Goal: Transaction & Acquisition: Download file/media

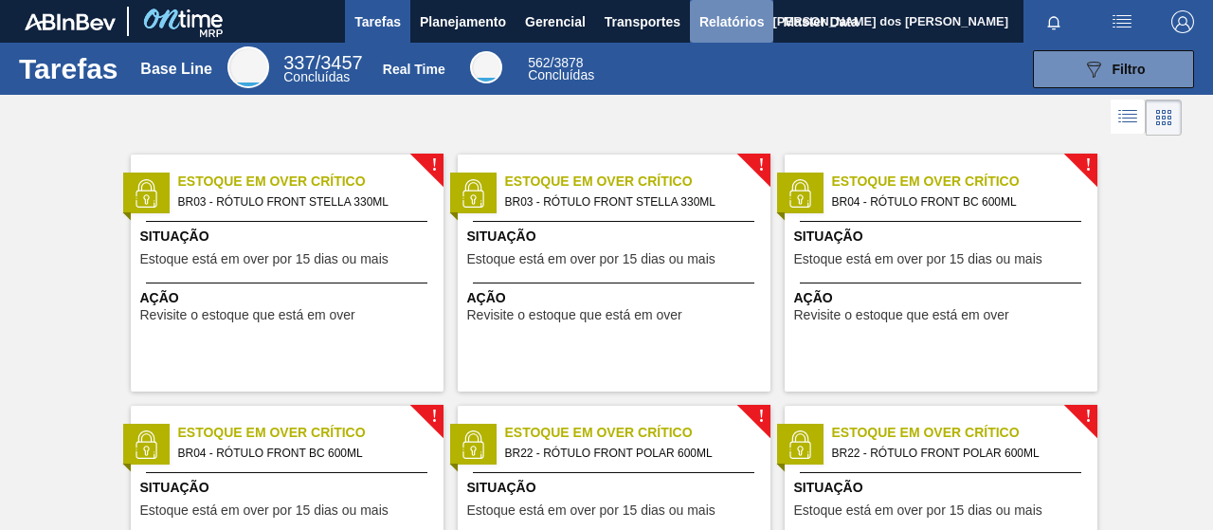
click at [722, 22] on span "Relatórios" at bounding box center [731, 21] width 64 height 23
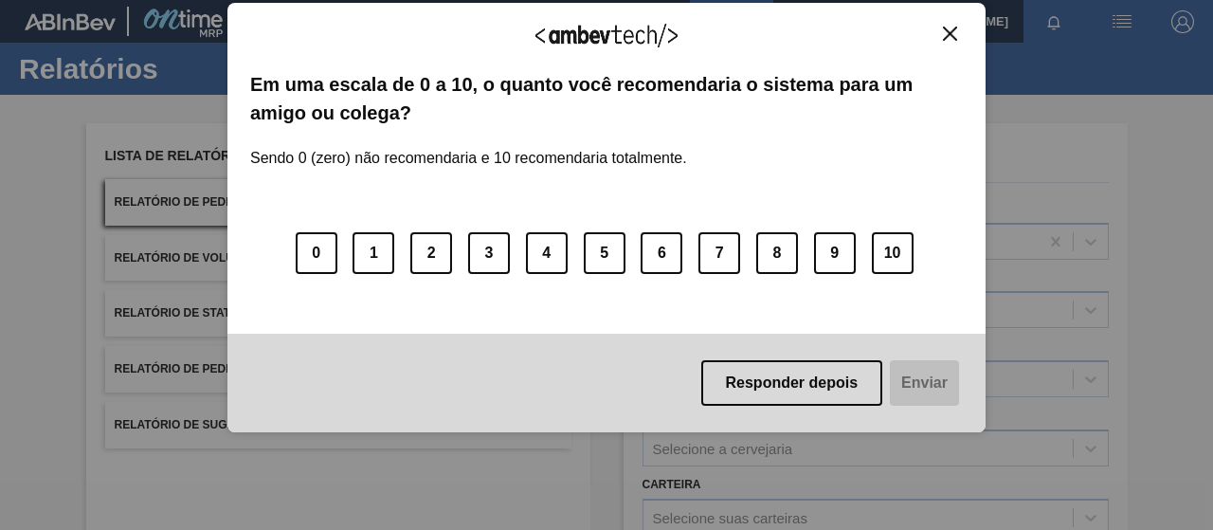
drag, startPoint x: 794, startPoint y: 462, endPoint x: 787, endPoint y: 425, distance: 38.5
click at [793, 458] on div "Agradecemos seu feedback! Em uma escala de 0 a 10, o quanto você recomendaria o…" at bounding box center [606, 265] width 1213 height 530
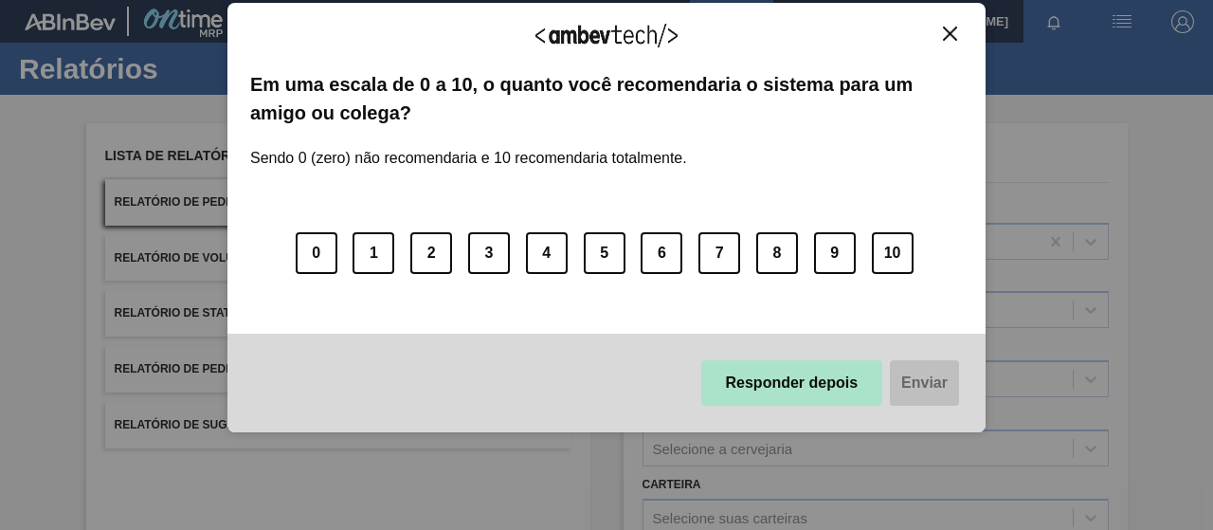
click at [785, 404] on button "Responder depois" at bounding box center [792, 382] width 182 height 45
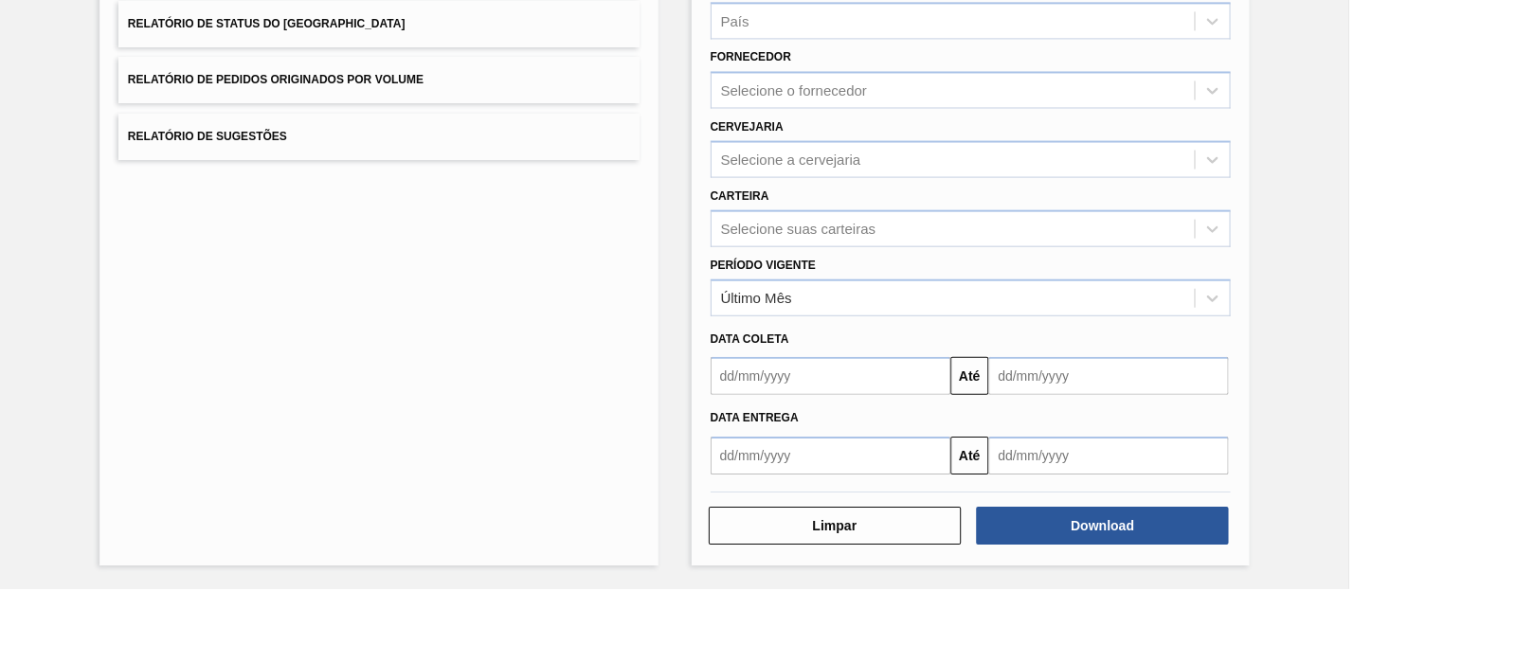
scroll to position [208, 0]
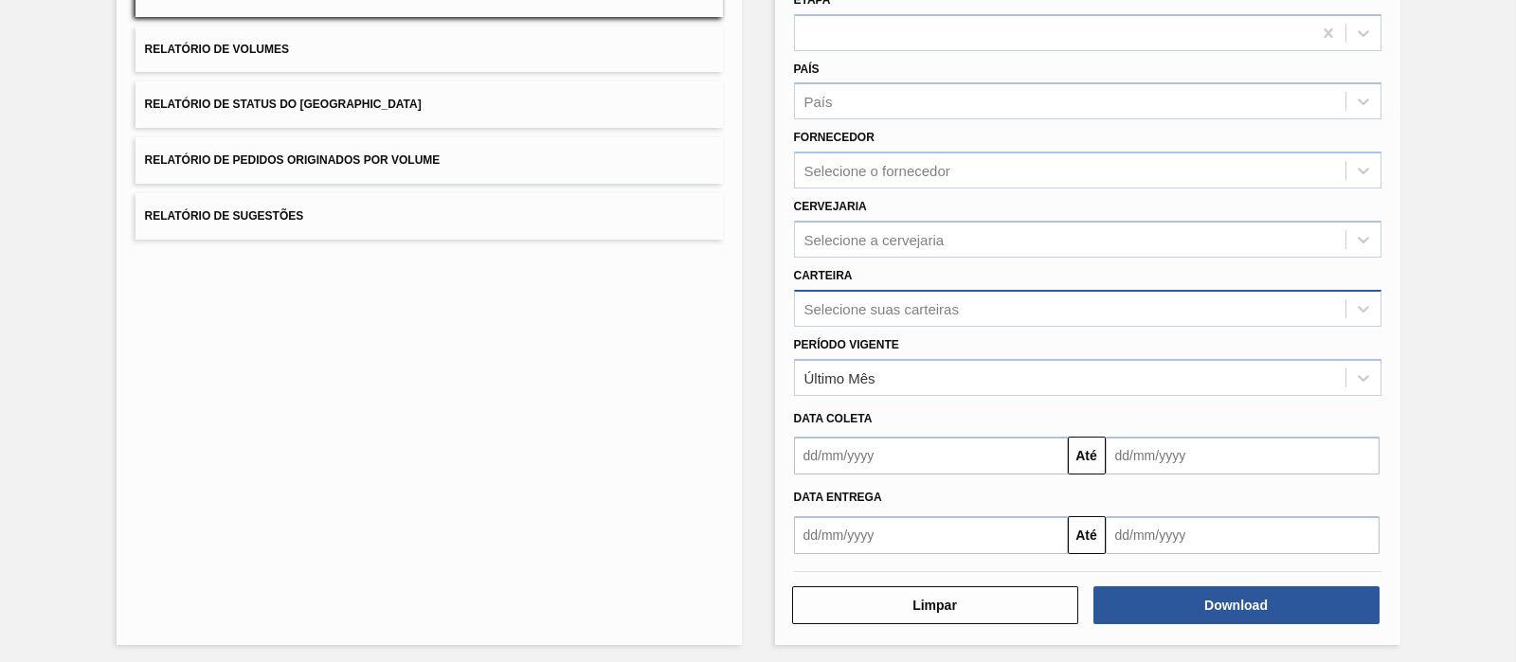
click at [837, 305] on div "Selecione suas carteiras" at bounding box center [882, 308] width 154 height 16
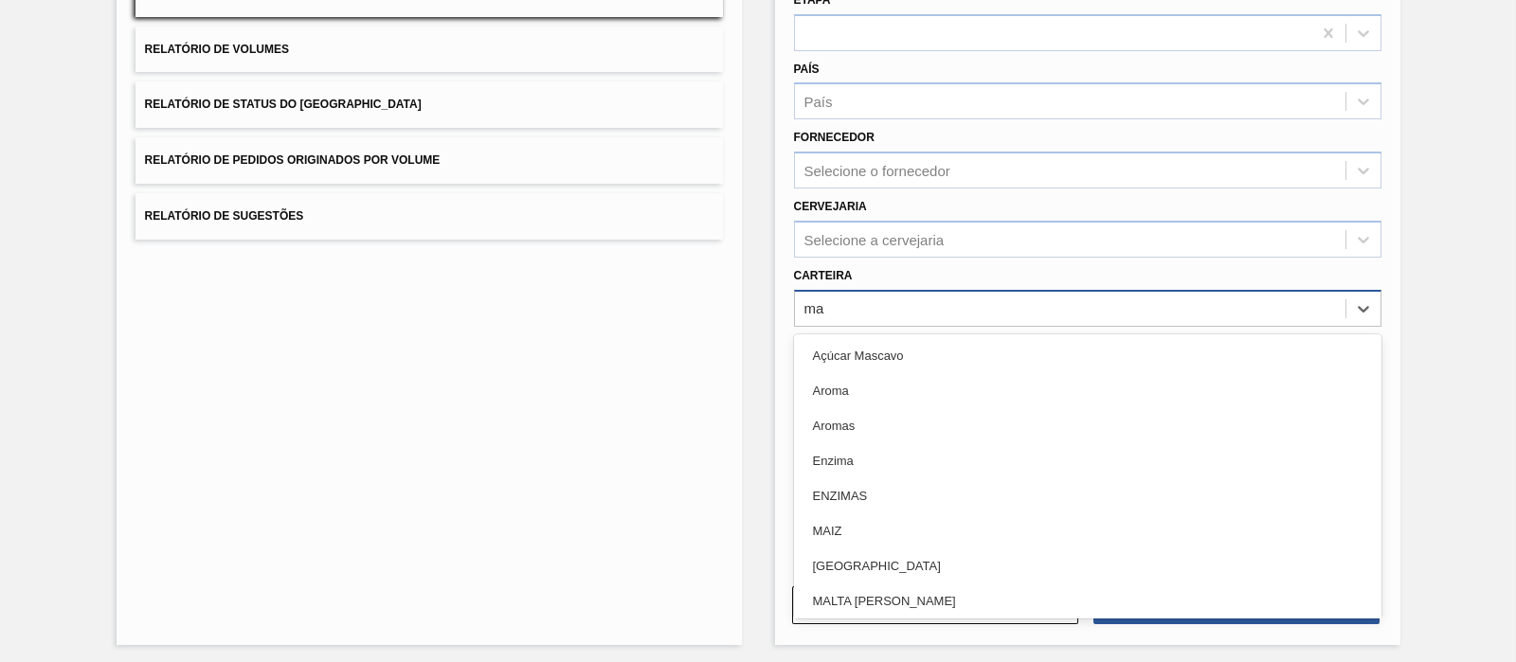
type input "mal"
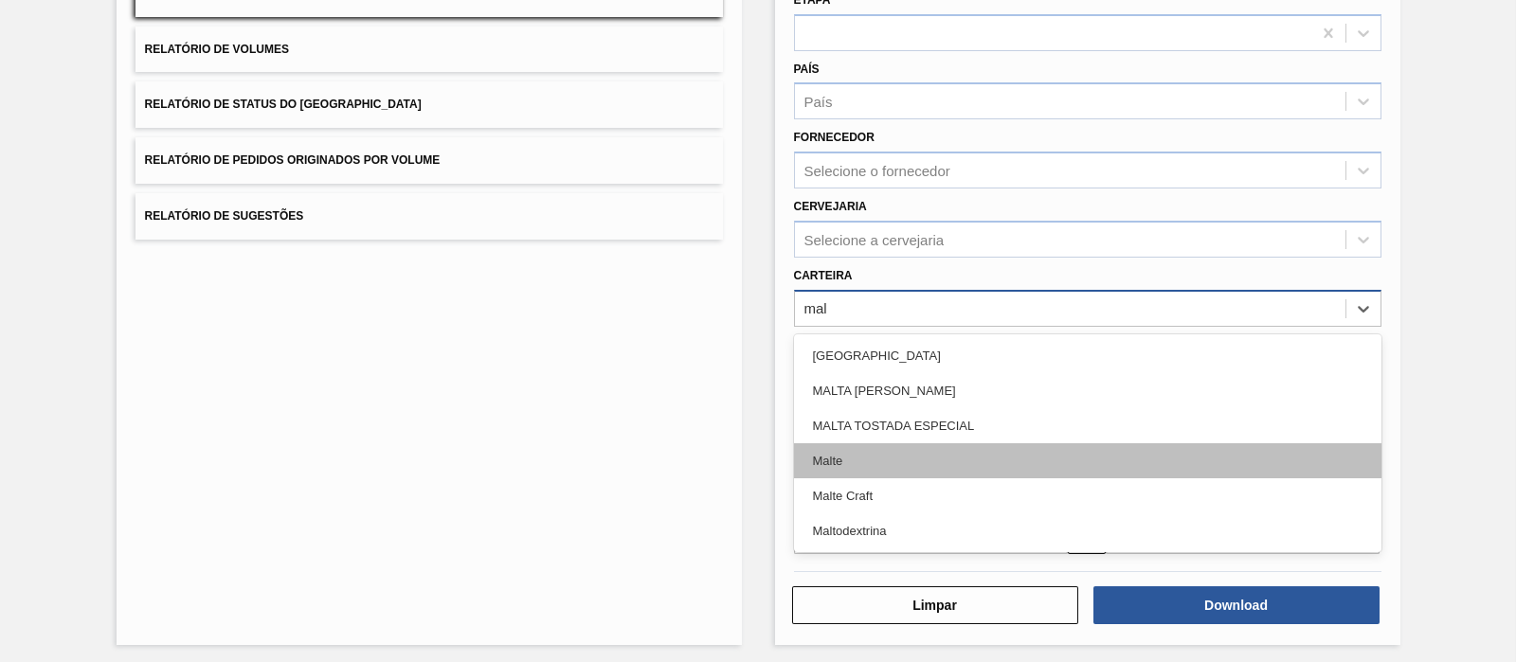
click at [925, 455] on div "Malte" at bounding box center [1088, 460] width 588 height 35
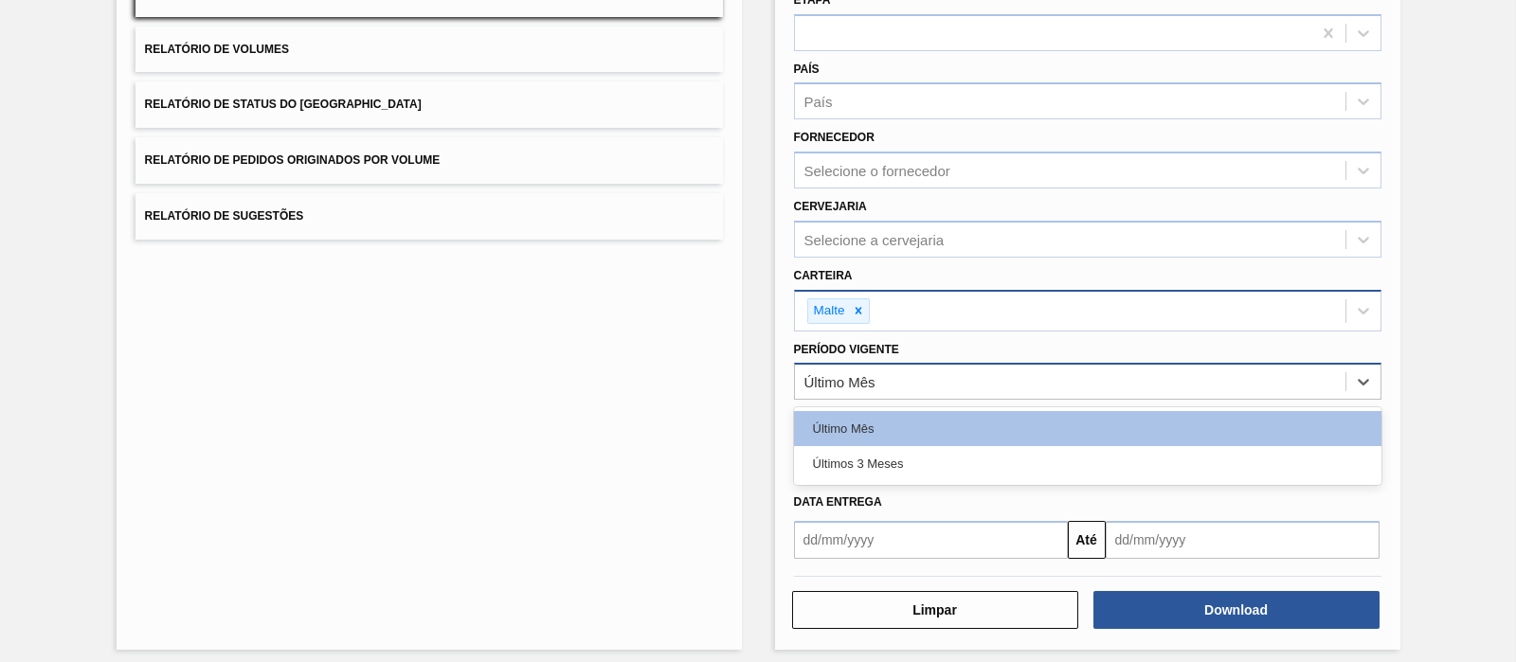
click at [836, 374] on div "Último Mês" at bounding box center [840, 382] width 71 height 16
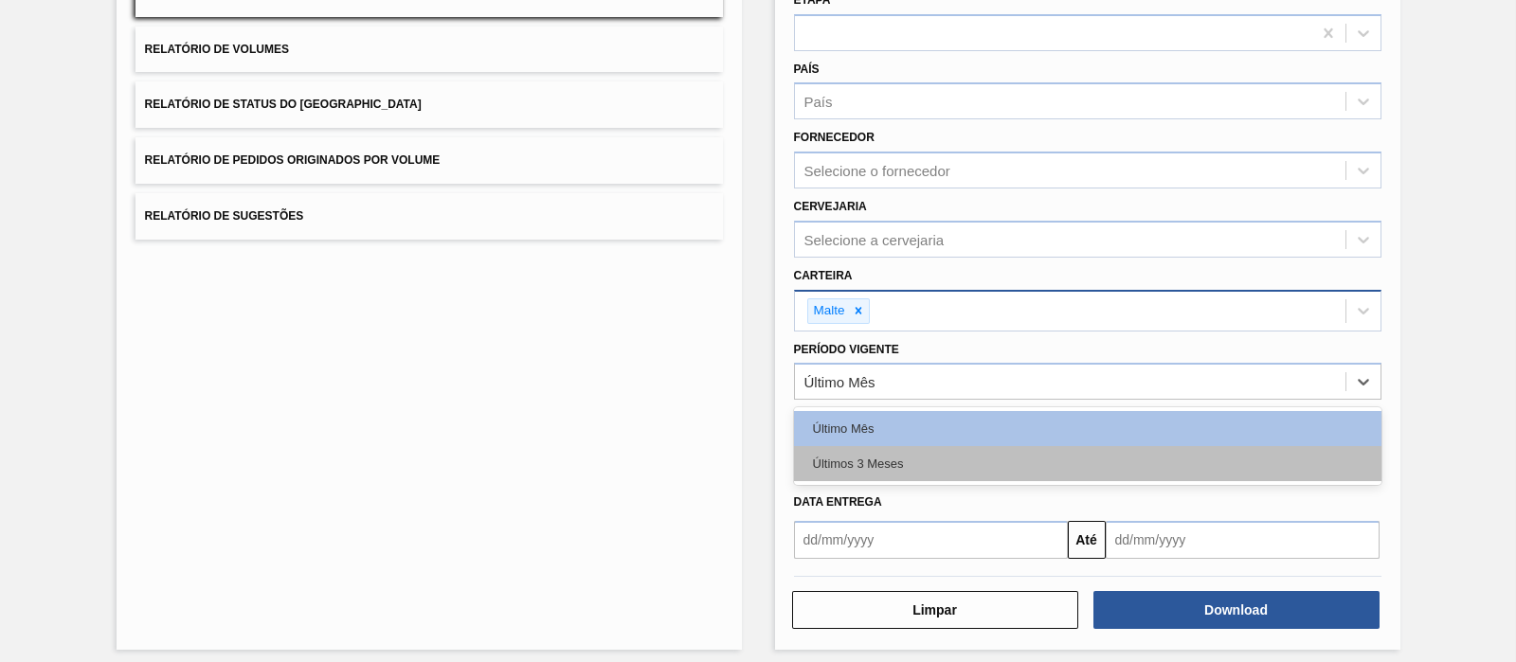
click at [905, 460] on div "Últimos 3 Meses" at bounding box center [1088, 463] width 588 height 35
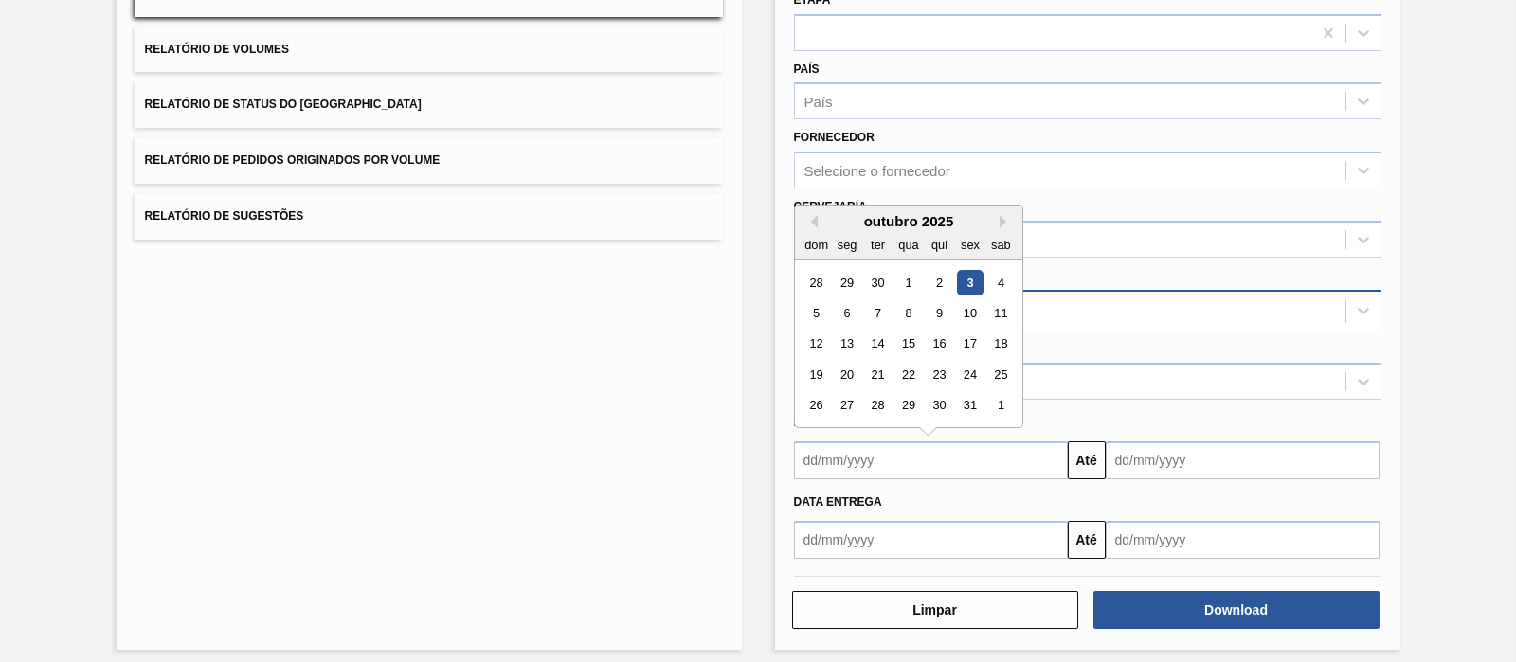
click at [893, 442] on input "text" at bounding box center [931, 461] width 274 height 38
click at [816, 218] on div "outubro 2025" at bounding box center [908, 221] width 227 height 16
click at [808, 219] on button "Previous Month" at bounding box center [811, 221] width 13 height 13
click at [839, 270] on div "1" at bounding box center [847, 283] width 26 height 26
type input "[DATE]"
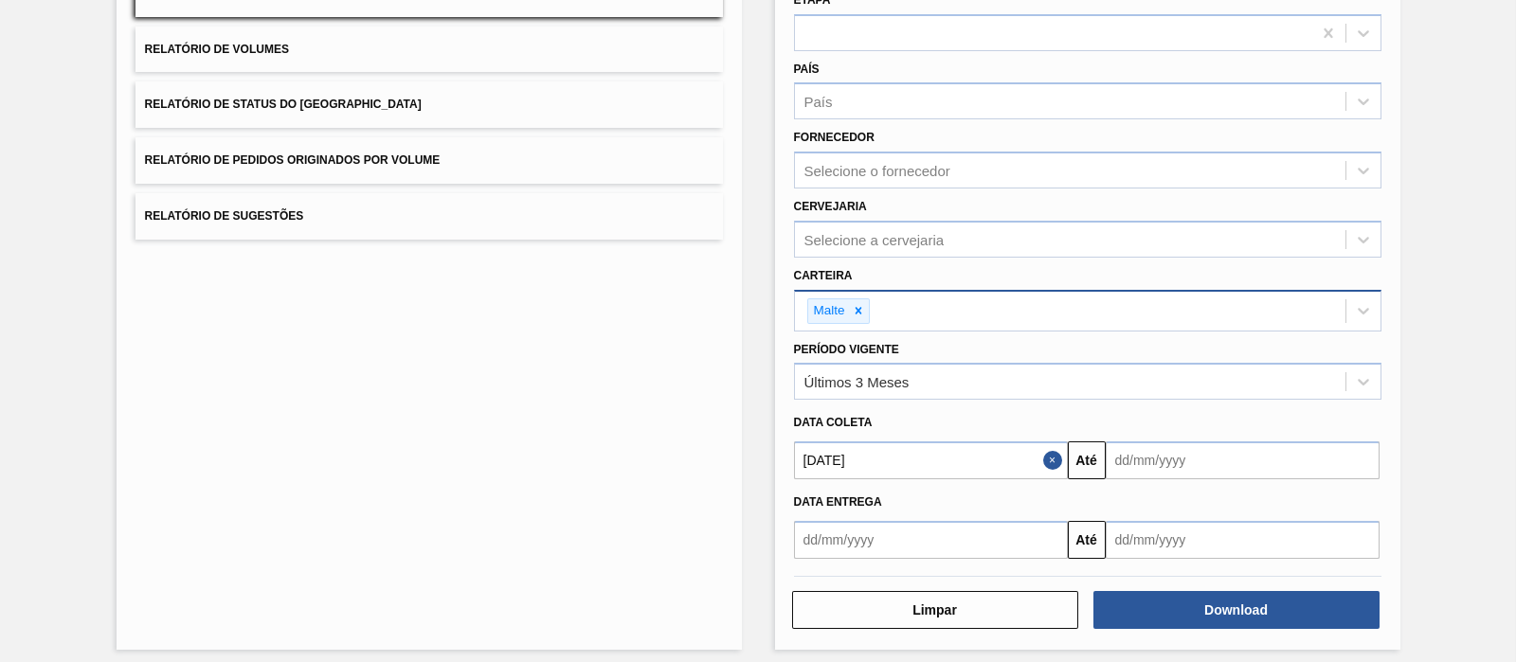
click at [1208, 480] on div "Data Entrega Até" at bounding box center [1088, 520] width 603 height 80
click at [1185, 458] on input "text" at bounding box center [1243, 461] width 274 height 38
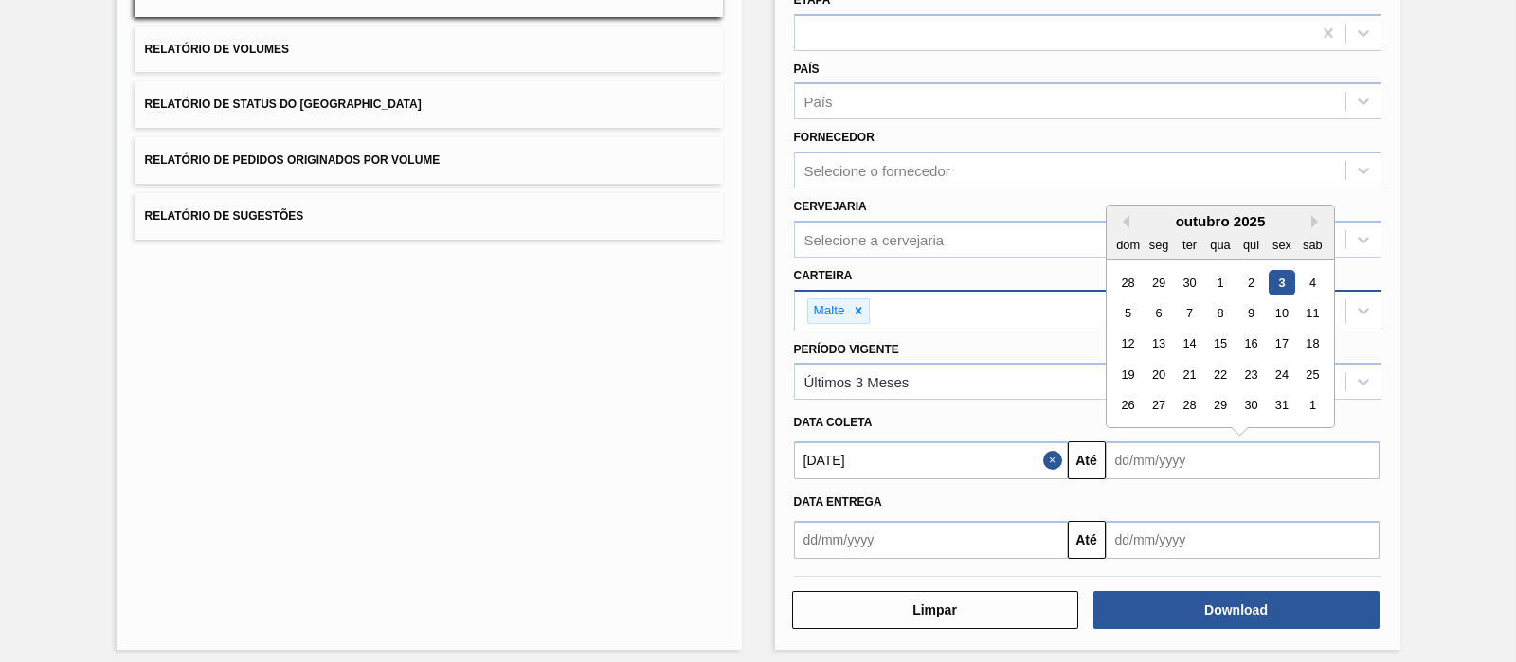
click at [1212, 283] on div "3" at bounding box center [1282, 283] width 26 height 26
type input "[DATE]"
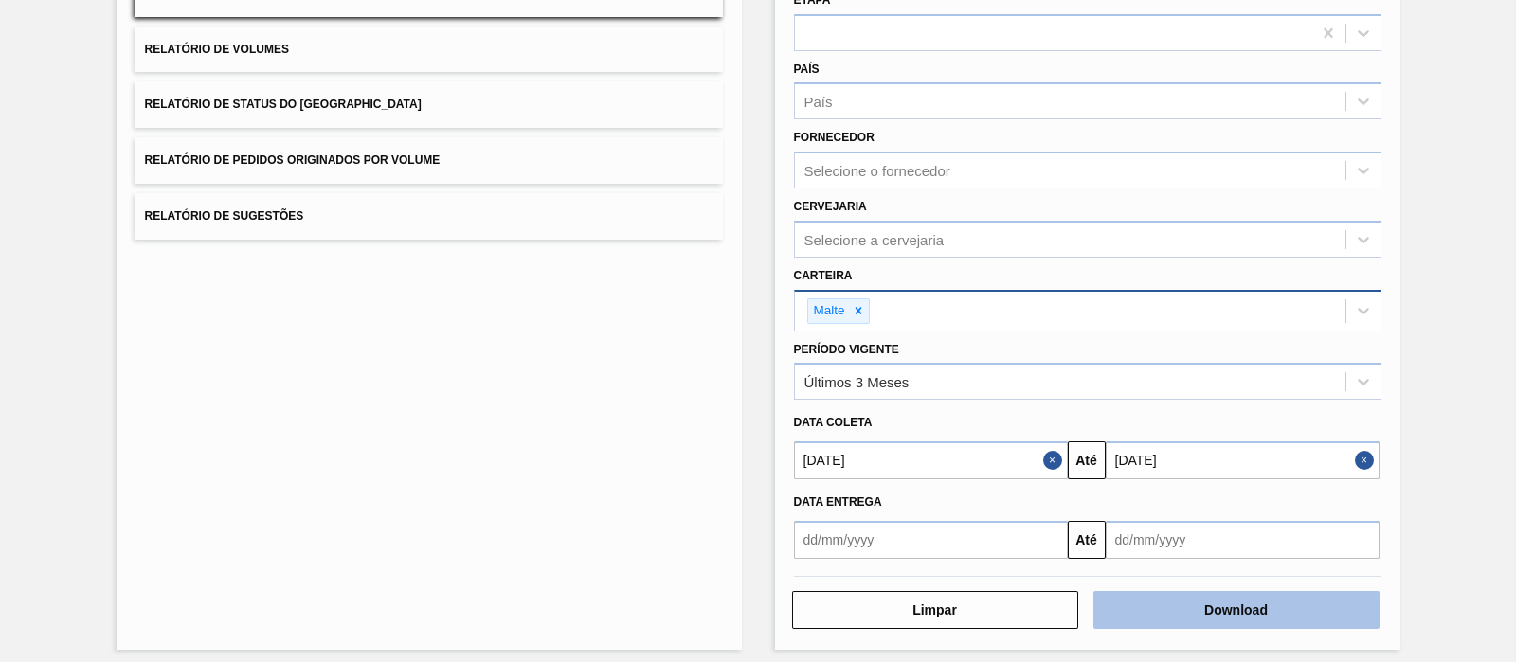
click at [1212, 529] on button "Download" at bounding box center [1237, 610] width 286 height 38
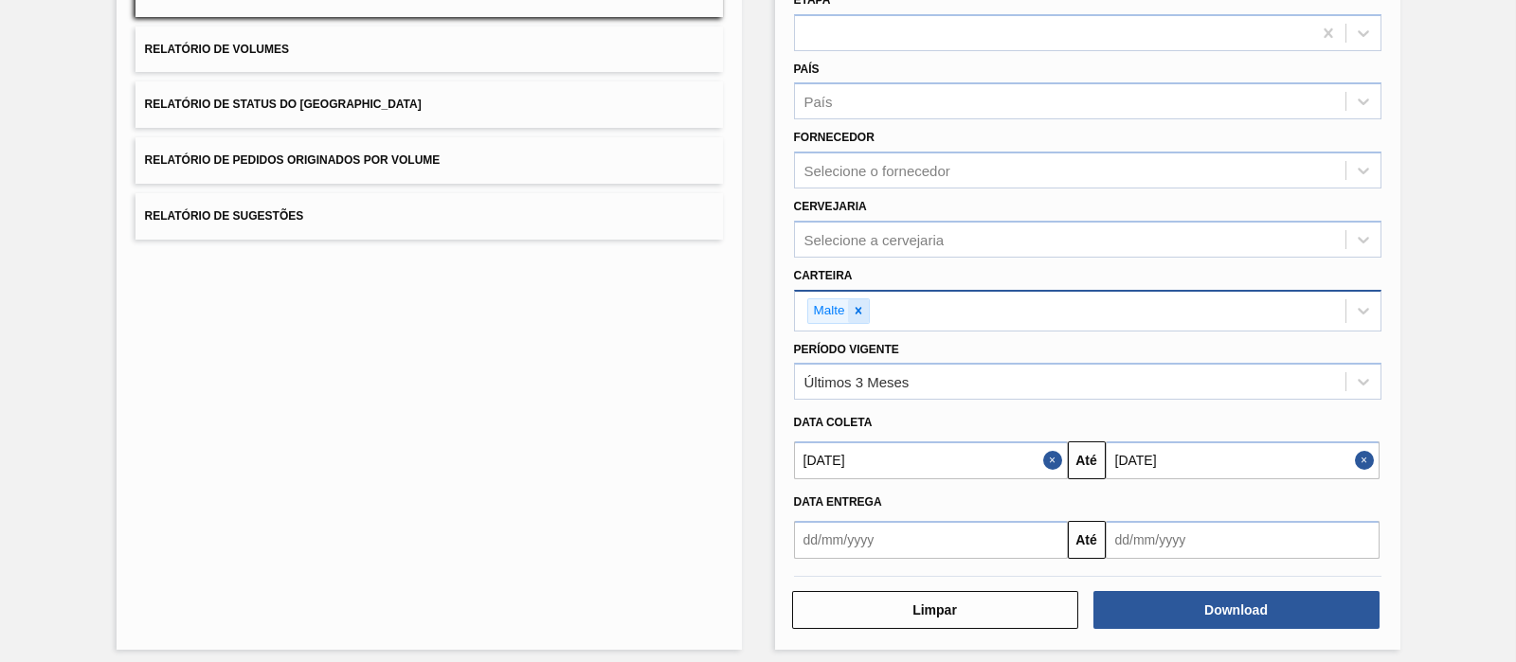
click at [857, 308] on icon at bounding box center [858, 311] width 7 height 7
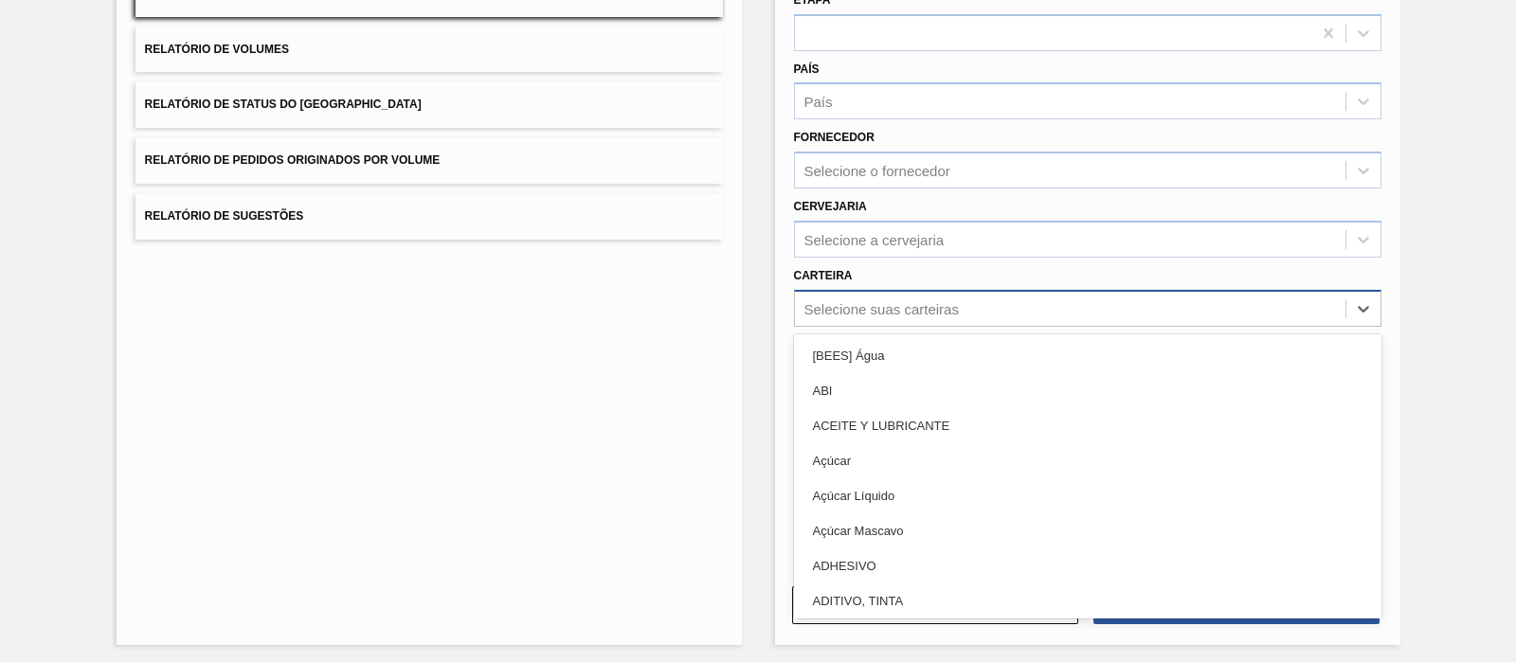
click at [857, 308] on div "Selecione suas carteiras" at bounding box center [882, 308] width 154 height 16
type input "pre"
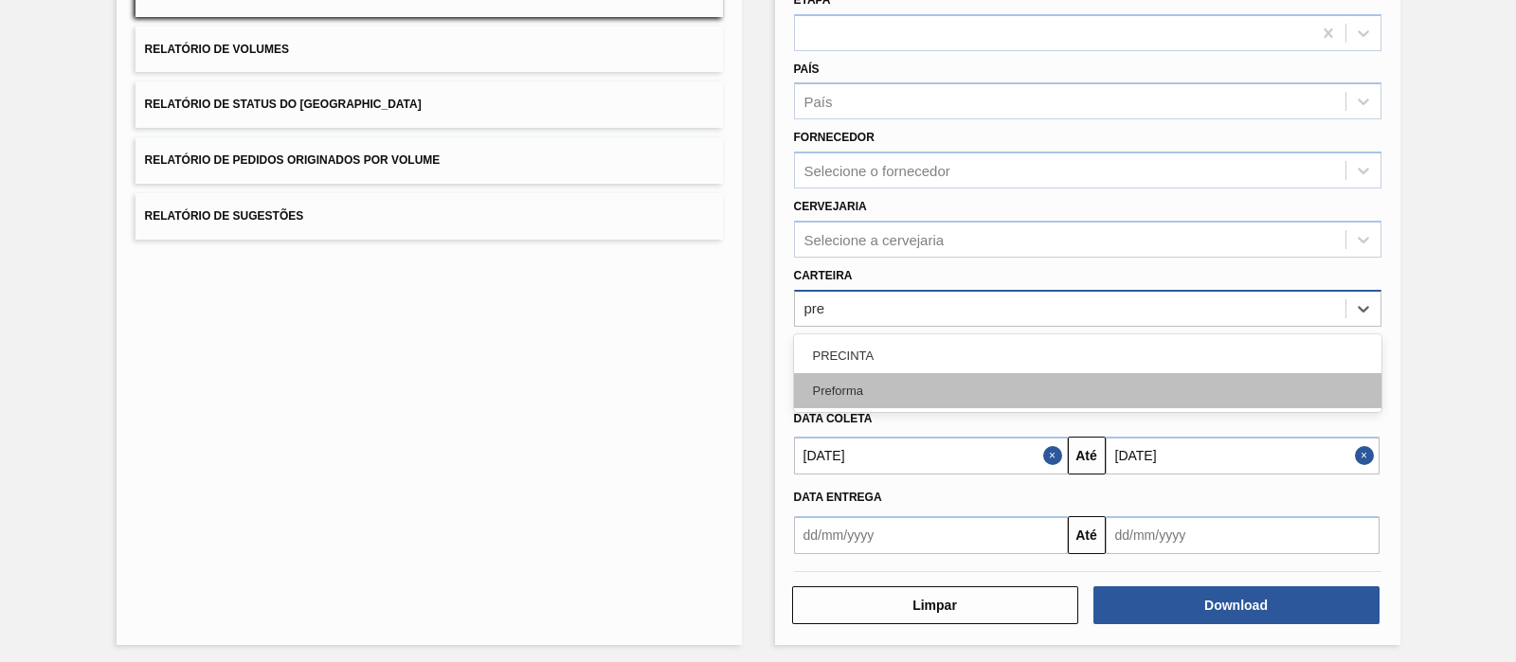
click at [843, 379] on div "Preforma" at bounding box center [1088, 390] width 588 height 35
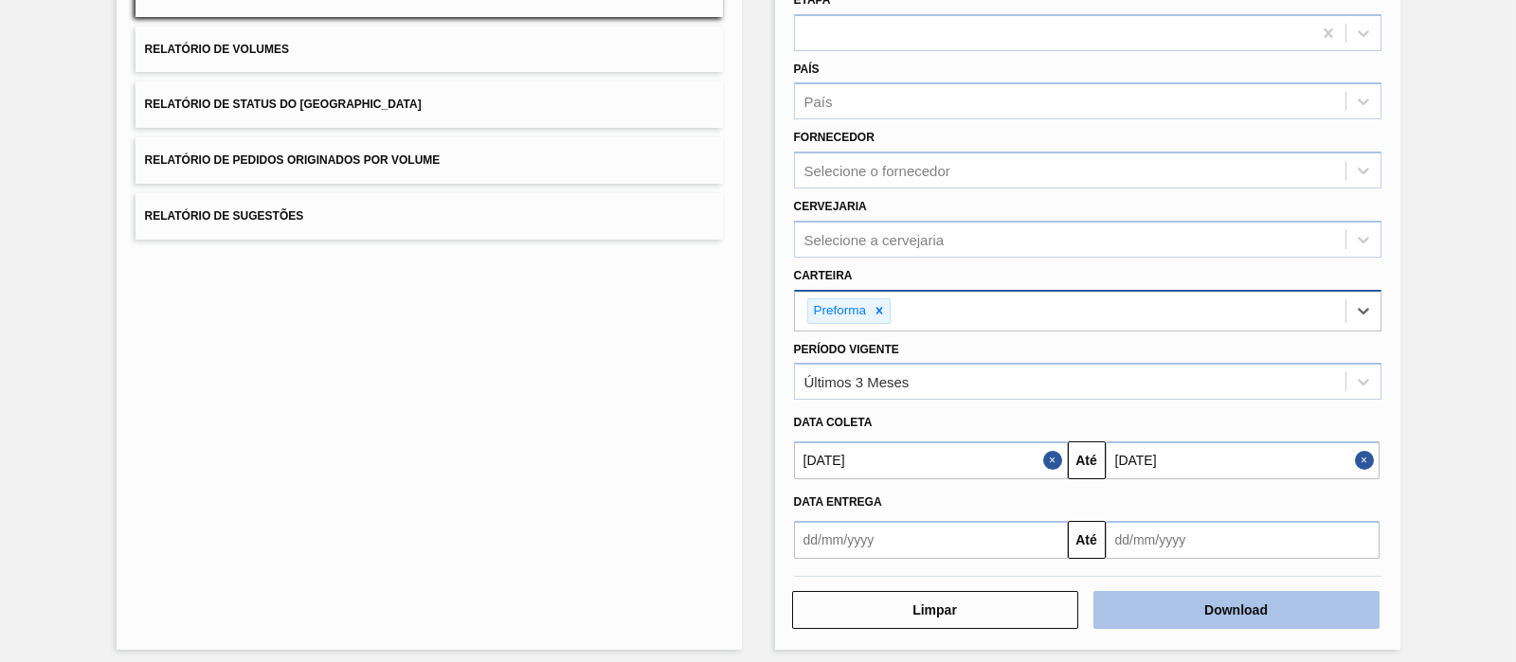
click at [1131, 529] on button "Download" at bounding box center [1237, 610] width 286 height 38
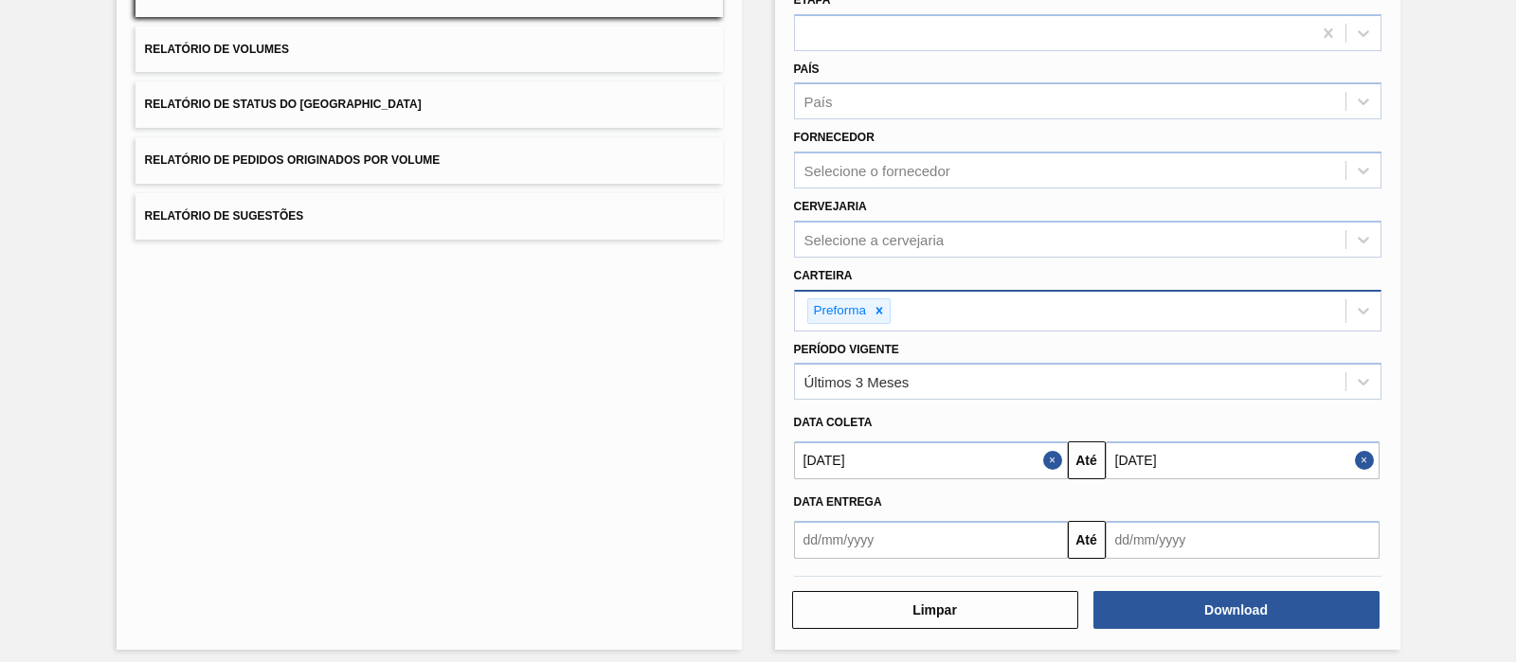
scroll to position [0, 0]
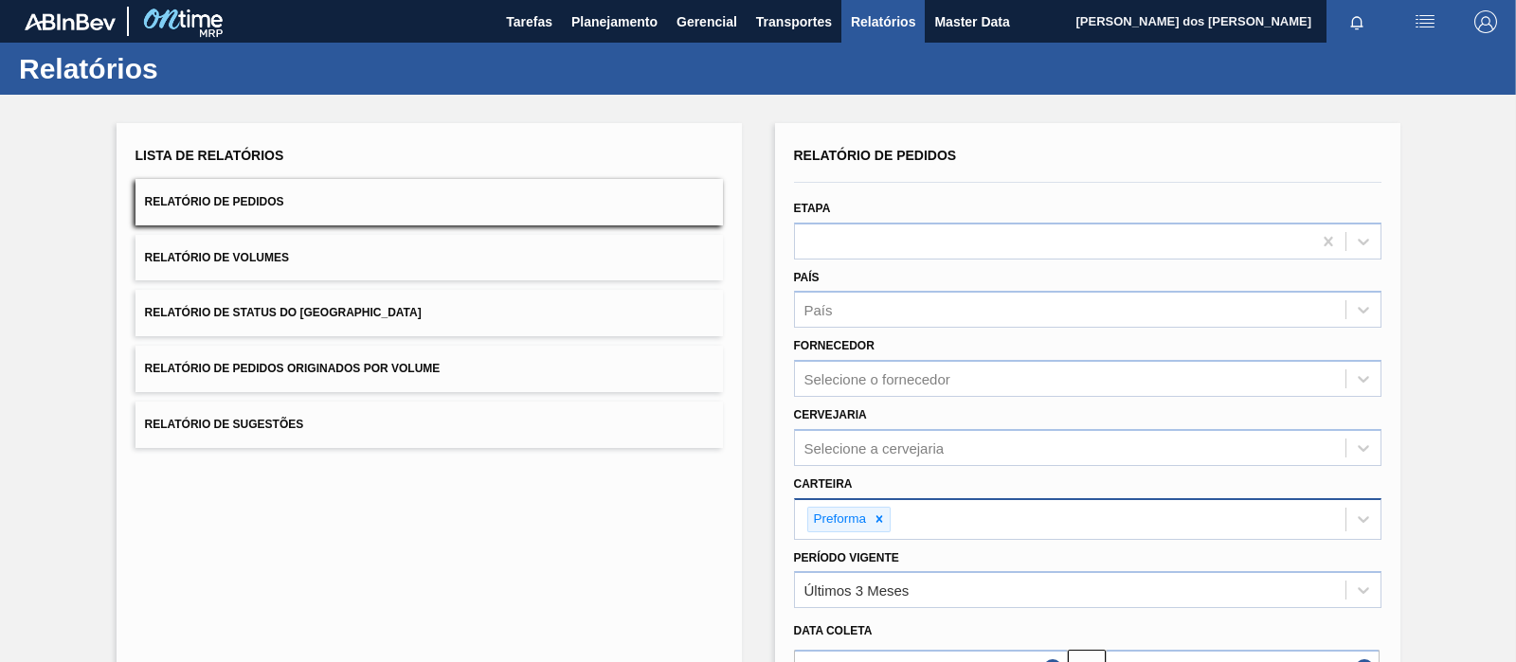
click at [733, 444] on div "Lista de Relatórios Relatório de Pedidos Relatório de Volumes Relatório de Stat…" at bounding box center [429, 490] width 625 height 735
